Goal: Task Accomplishment & Management: Manage account settings

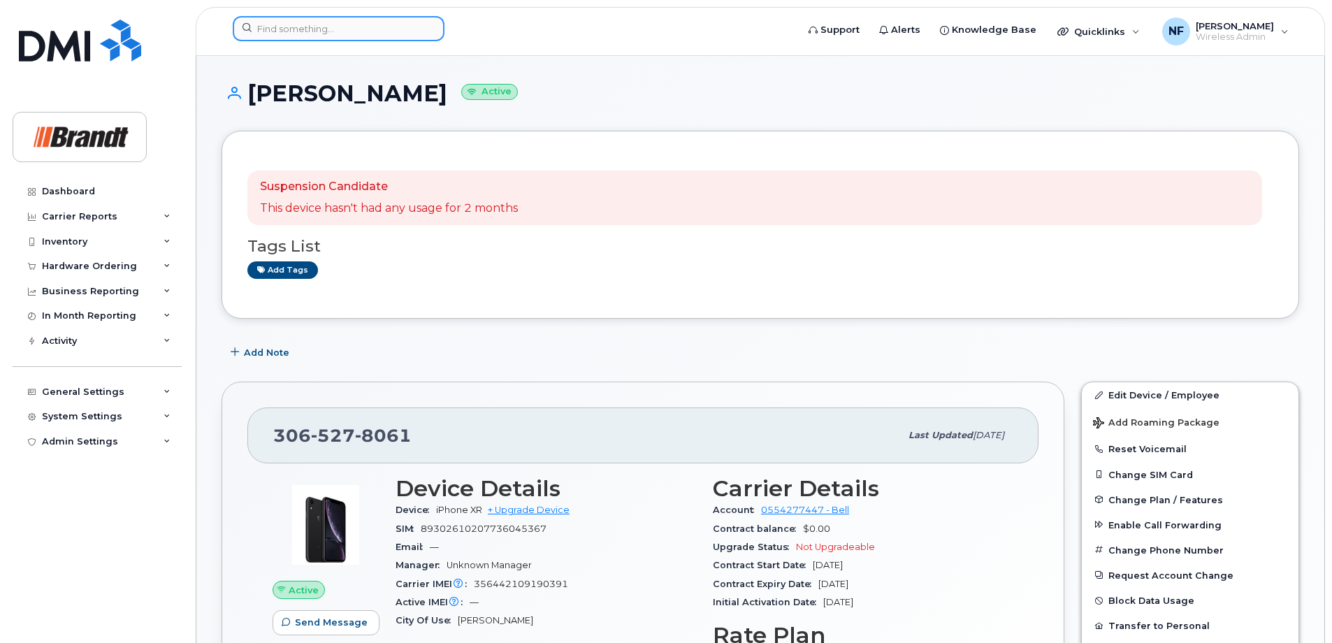
click at [395, 27] on input at bounding box center [339, 28] width 212 height 25
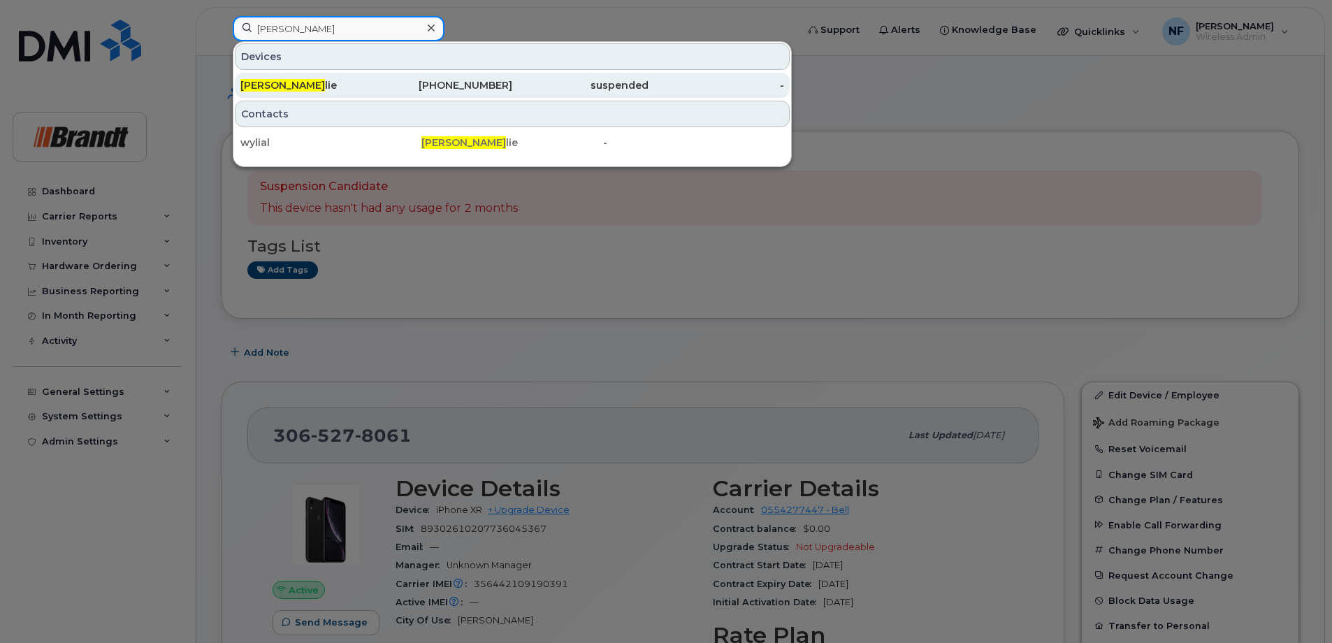
type input "allen wy"
click at [409, 83] on div "[PHONE_NUMBER]" at bounding box center [445, 85] width 136 height 14
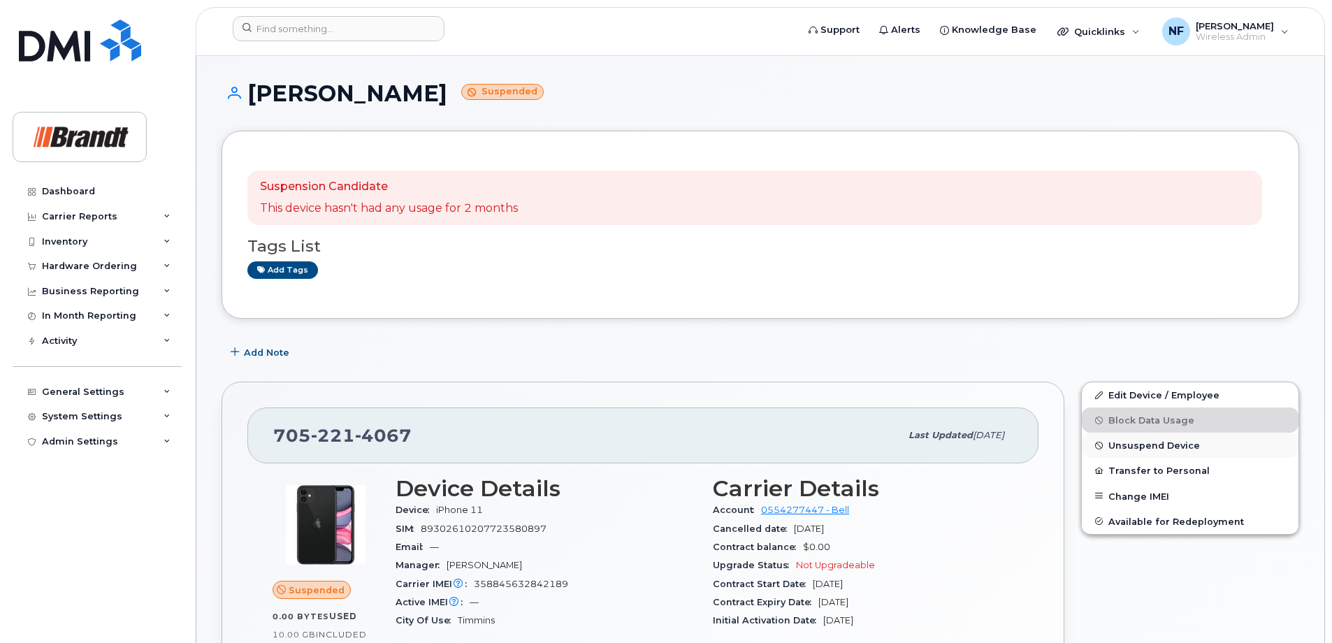
click at [1158, 447] on span "Unsuspend Device" at bounding box center [1154, 445] width 92 height 10
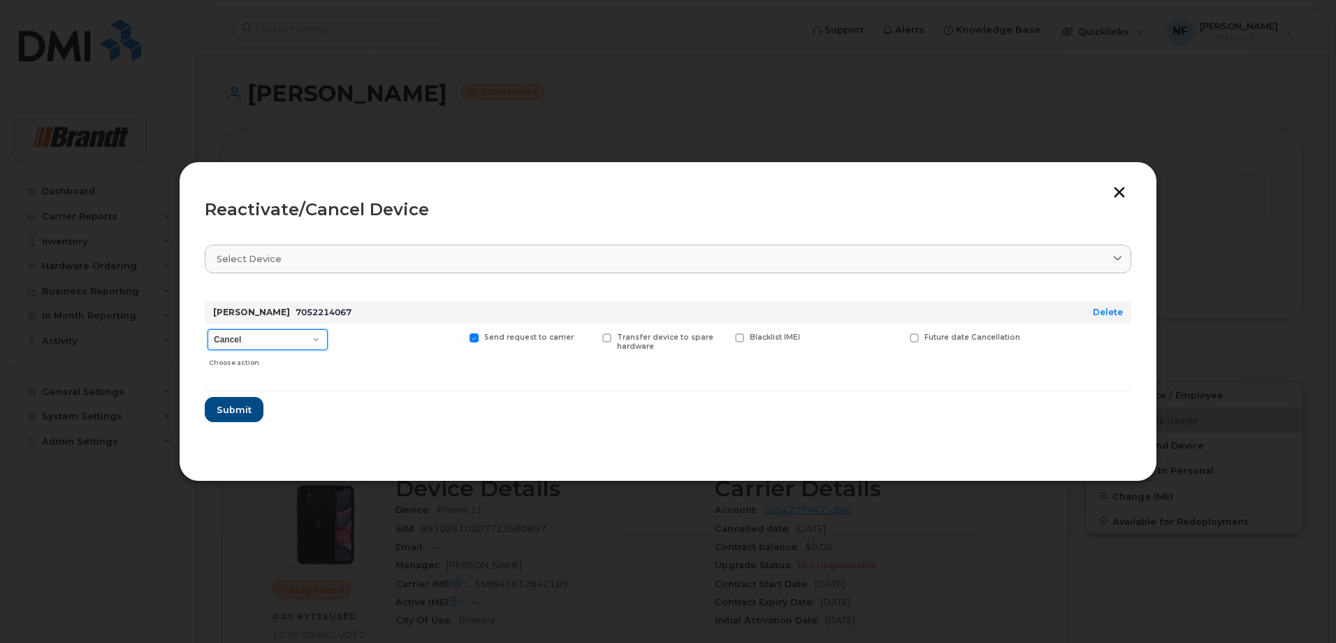
click at [275, 337] on select "Cancel Suspend - Extend Suspension Reactivate" at bounding box center [268, 339] width 120 height 21
select select "[object Object]"
click at [208, 329] on select "Cancel Suspend - Extend Suspension Reactivate" at bounding box center [268, 339] width 120 height 21
click at [827, 335] on span at bounding box center [826, 337] width 9 height 9
click at [813, 335] on input "New Username" at bounding box center [809, 336] width 7 height 7
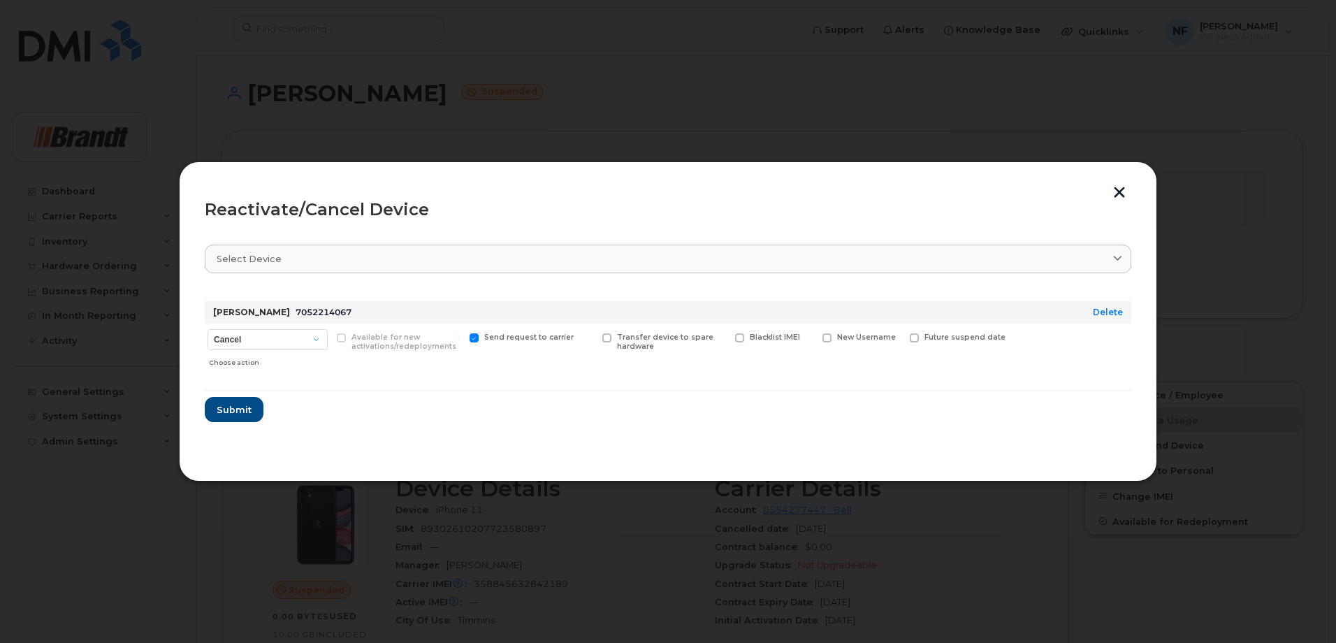
checkbox input "true"
click at [843, 361] on input "text" at bounding box center [861, 359] width 78 height 25
drag, startPoint x: 850, startPoint y: 362, endPoint x: 774, endPoint y: 358, distance: 76.2
click at [774, 358] on div "Cancel Suspend - Extend Suspension Reactivate Choose action Available for new a…" at bounding box center [668, 350] width 926 height 54
type input "[PERSON_NAME]"
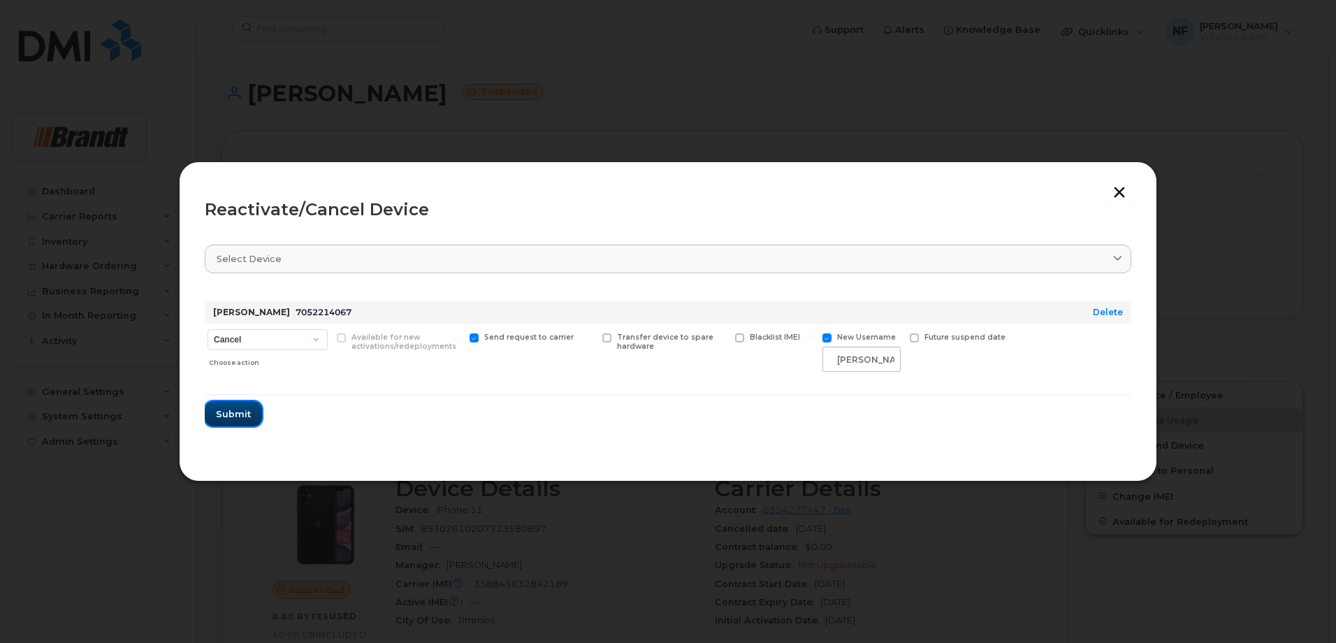
click at [224, 417] on span "Submit" at bounding box center [233, 413] width 35 height 13
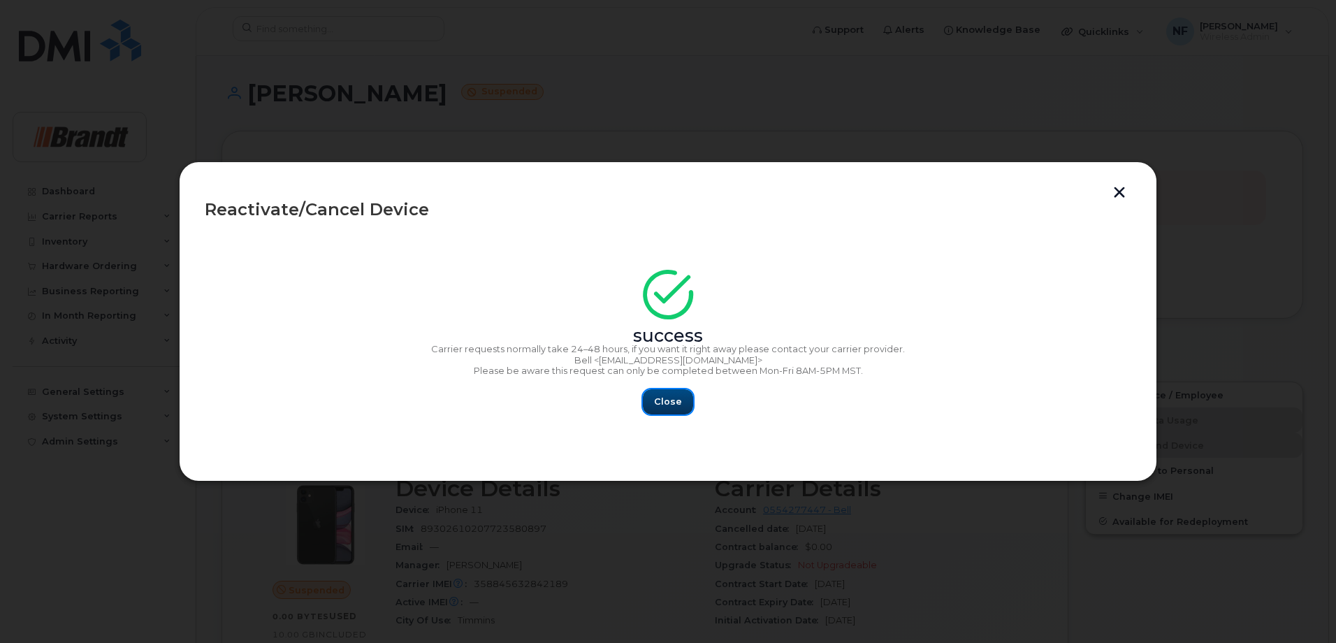
click at [653, 404] on button "Close" at bounding box center [668, 401] width 50 height 25
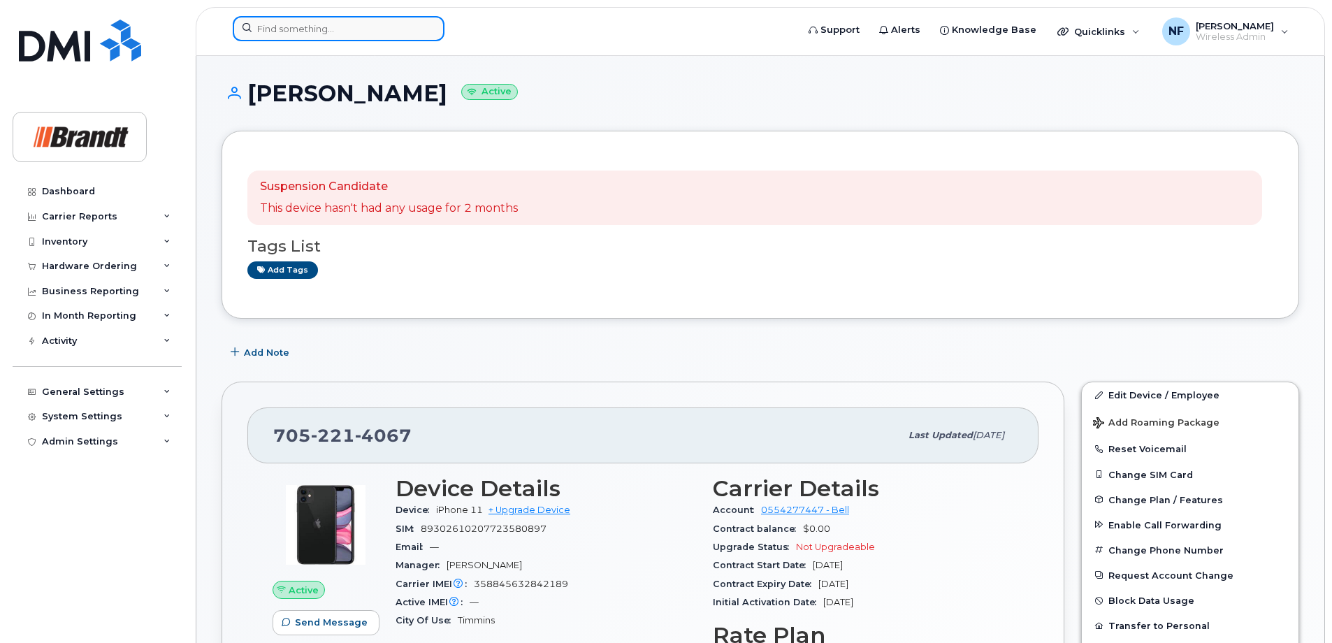
click at [388, 40] on input at bounding box center [339, 28] width 212 height 25
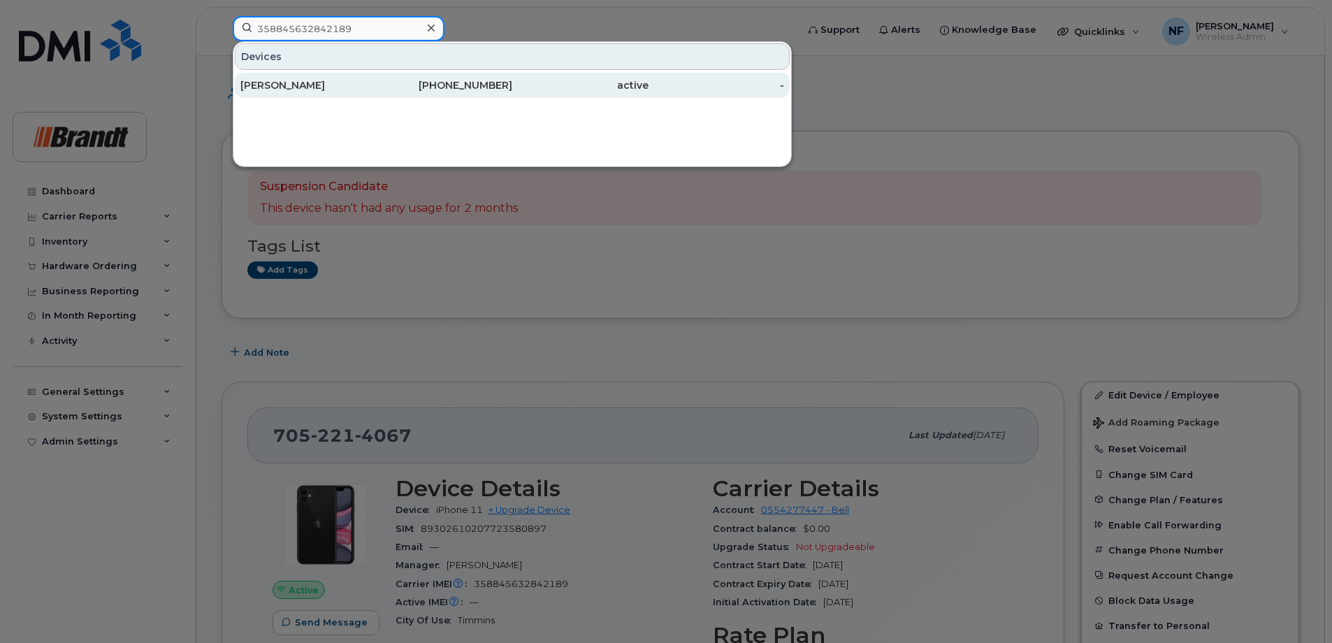
type input "358845632842189"
click at [384, 79] on div "[PHONE_NUMBER]" at bounding box center [445, 85] width 136 height 14
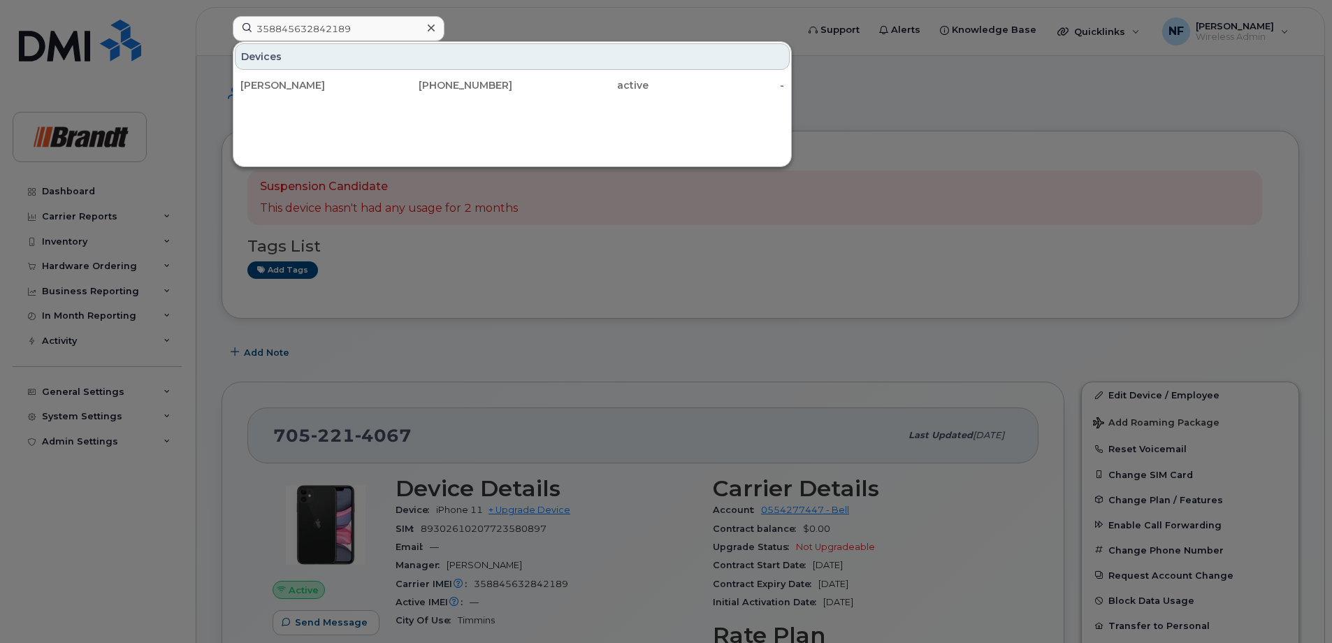
drag, startPoint x: 384, startPoint y: 80, endPoint x: 420, endPoint y: 122, distance: 55.5
click at [384, 80] on div "[PHONE_NUMBER]" at bounding box center [445, 85] width 136 height 14
